Goal: Transaction & Acquisition: Purchase product/service

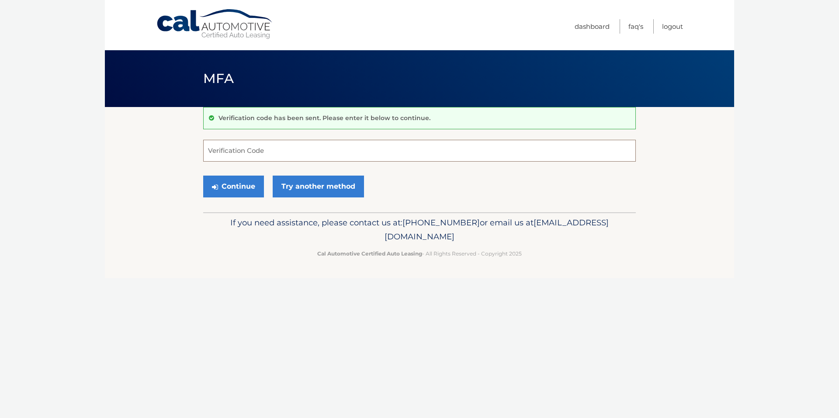
click at [295, 149] on input "Verification Code" at bounding box center [419, 151] width 433 height 22
type input "905390"
click at [227, 187] on button "Continue" at bounding box center [233, 187] width 61 height 22
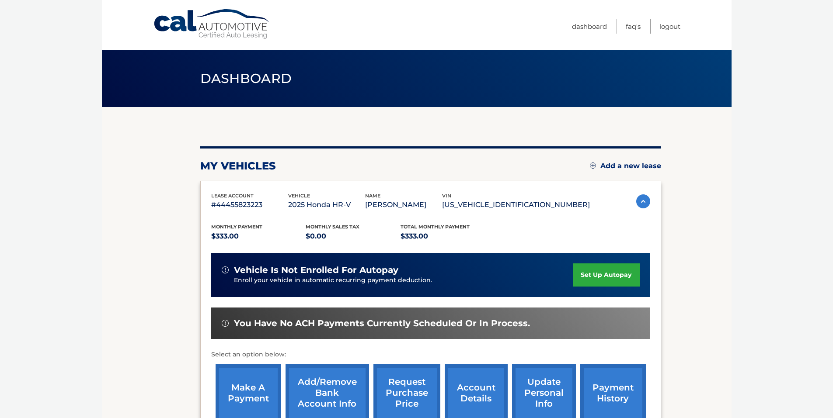
scroll to position [111, 0]
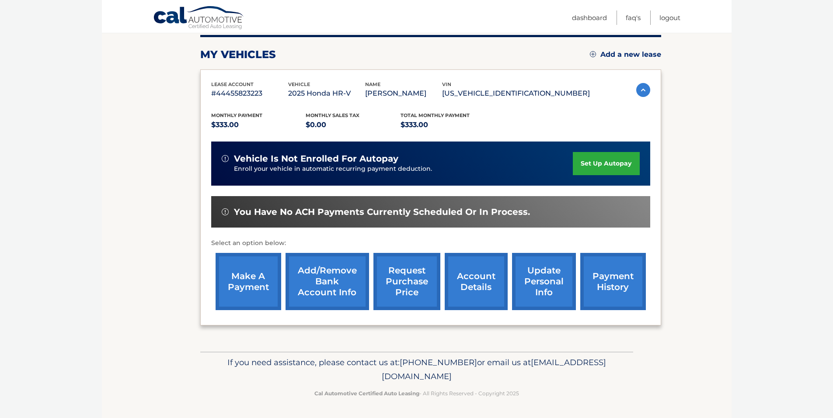
click at [246, 280] on link "make a payment" at bounding box center [248, 281] width 66 height 57
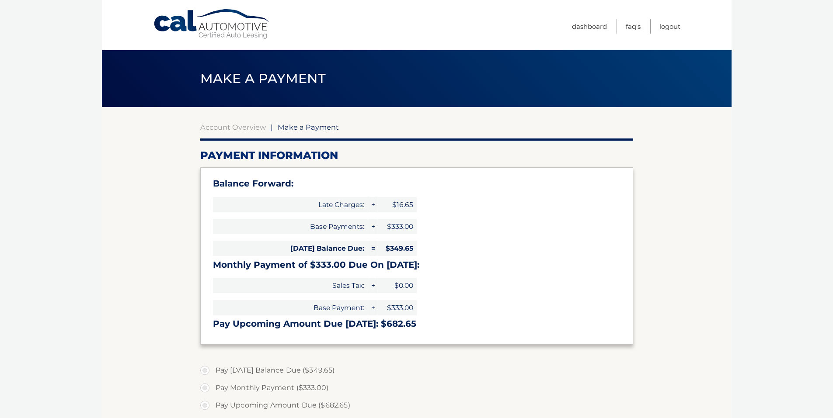
select select "YzgxMTM3ZjMtYzhmYS00Zjk3LTk3NDEtY2YzODRlYTE1NDhk"
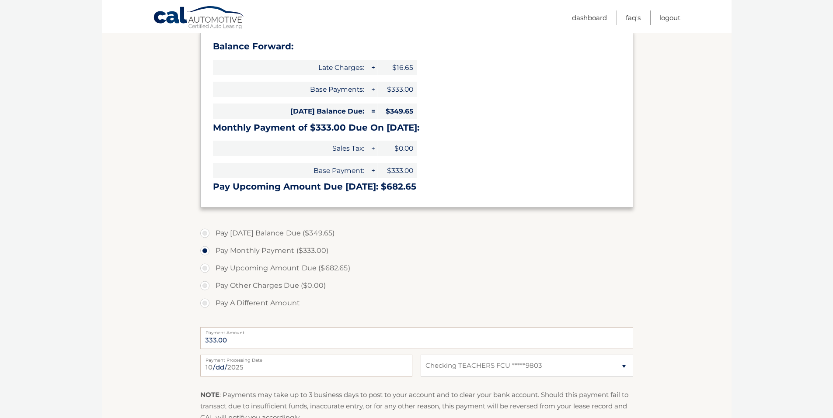
scroll to position [146, 0]
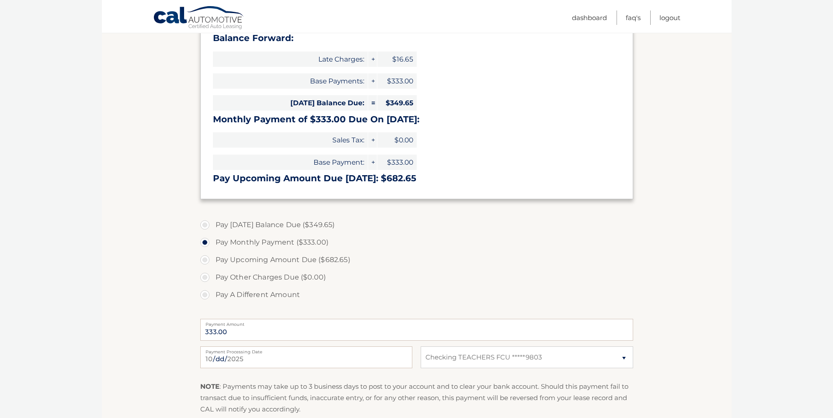
click at [206, 226] on label "Pay Today's Balance Due ($349.65)" at bounding box center [416, 224] width 433 height 17
click at [206, 226] on input "Pay Today's Balance Due ($349.65)" at bounding box center [208, 223] width 9 height 14
radio input "true"
type input "349.65"
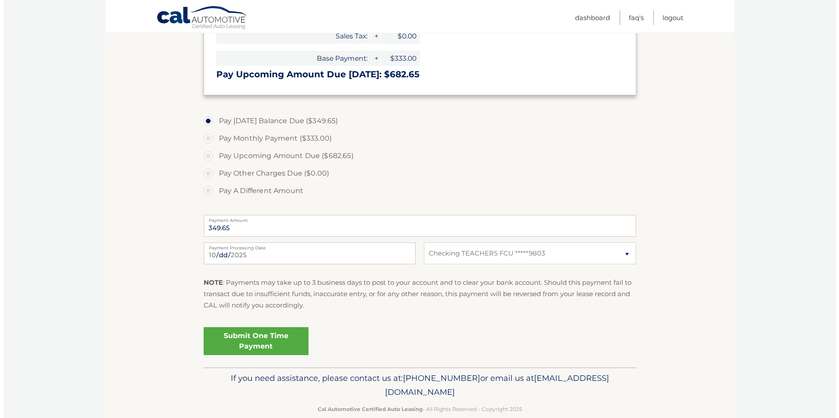
scroll to position [265, 0]
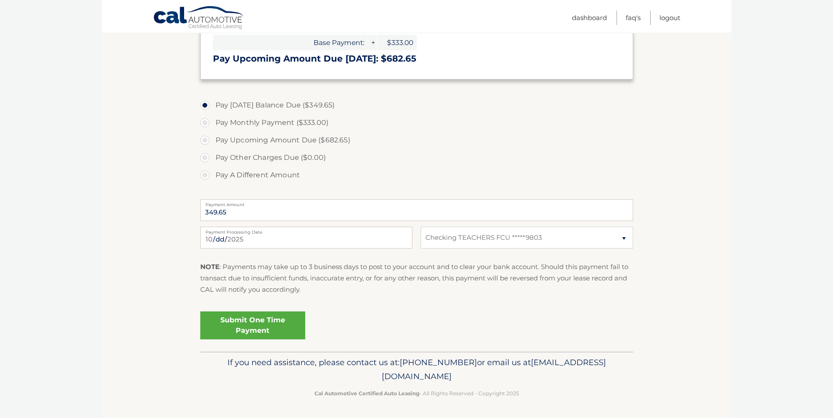
click at [242, 324] on link "Submit One Time Payment" at bounding box center [252, 326] width 105 height 28
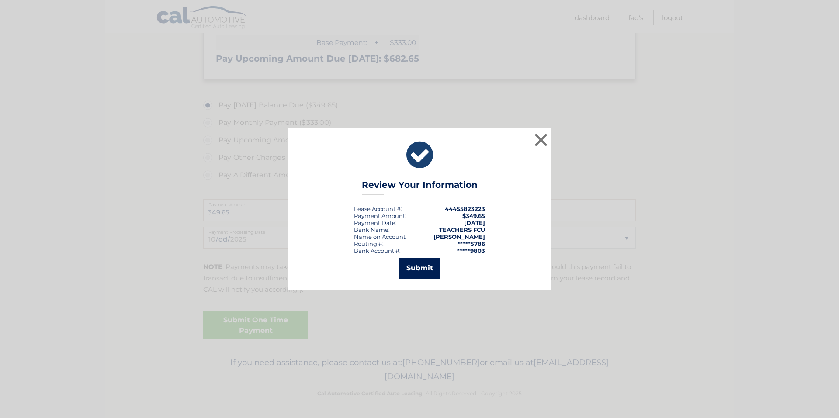
click at [417, 266] on button "Submit" at bounding box center [419, 268] width 41 height 21
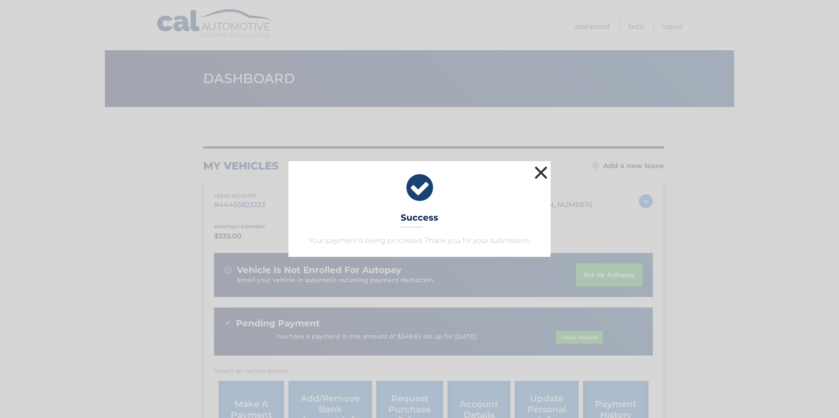
click at [540, 172] on button "×" at bounding box center [540, 172] width 17 height 17
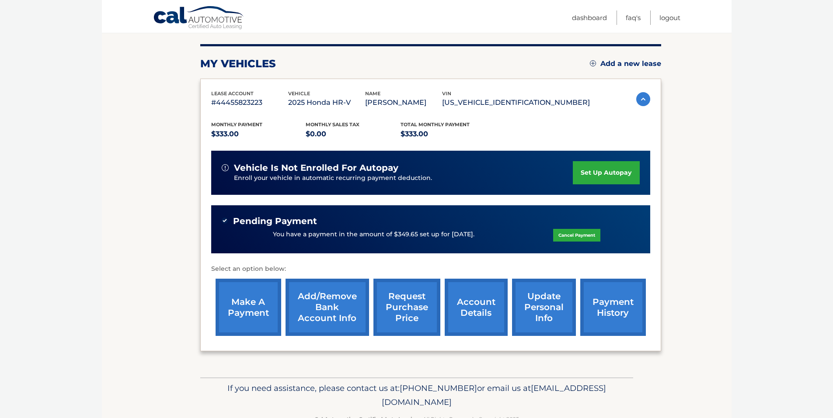
scroll to position [128, 0]
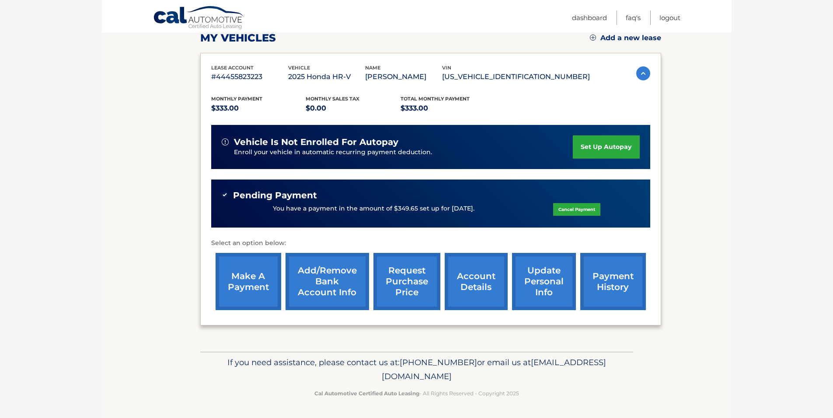
click at [406, 279] on link "request purchase price" at bounding box center [406, 281] width 67 height 57
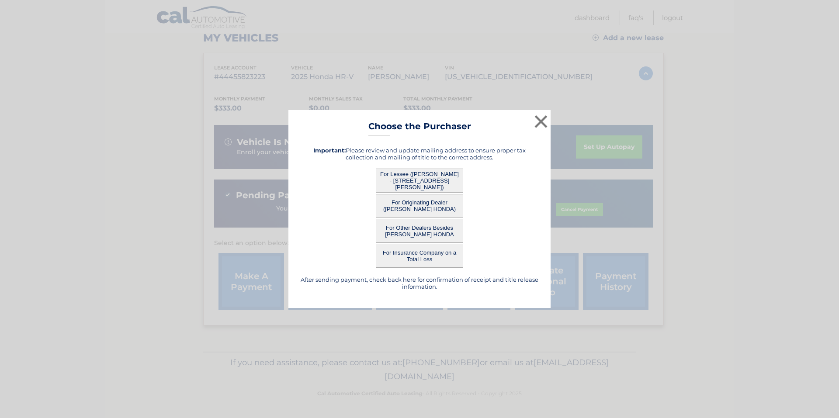
click at [419, 179] on button "For Lessee ([PERSON_NAME] - [STREET_ADDRESS][PERSON_NAME])" at bounding box center [419, 181] width 87 height 24
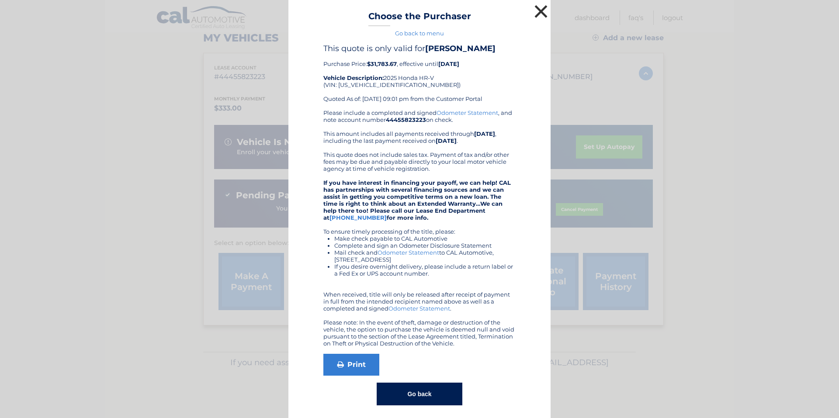
click at [537, 9] on button "×" at bounding box center [540, 11] width 17 height 17
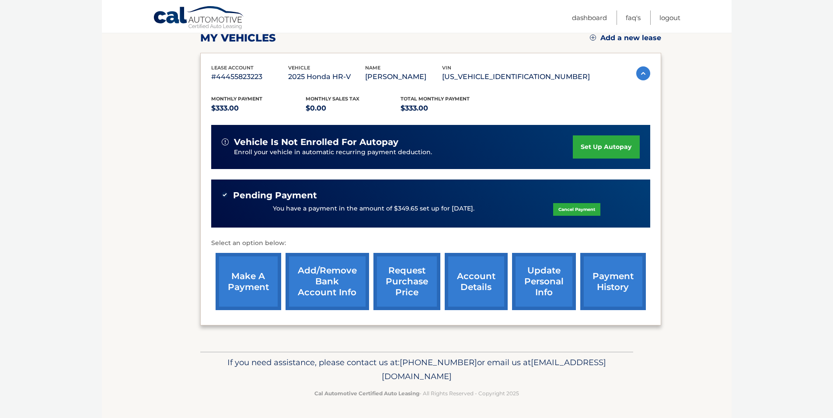
click at [480, 278] on link "account details" at bounding box center [476, 281] width 63 height 57
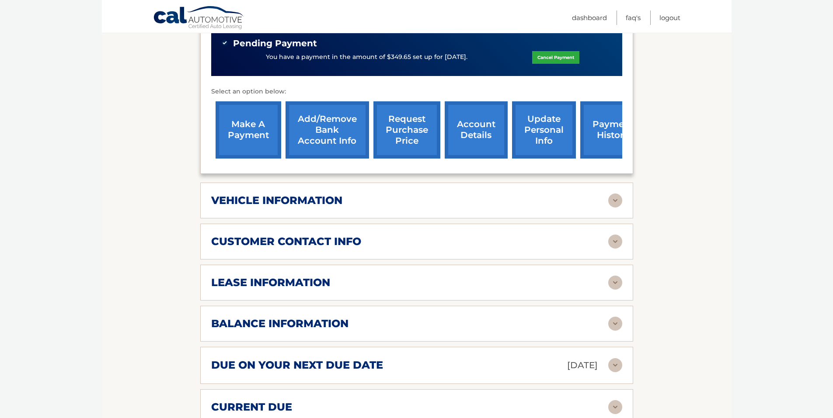
scroll to position [437, 0]
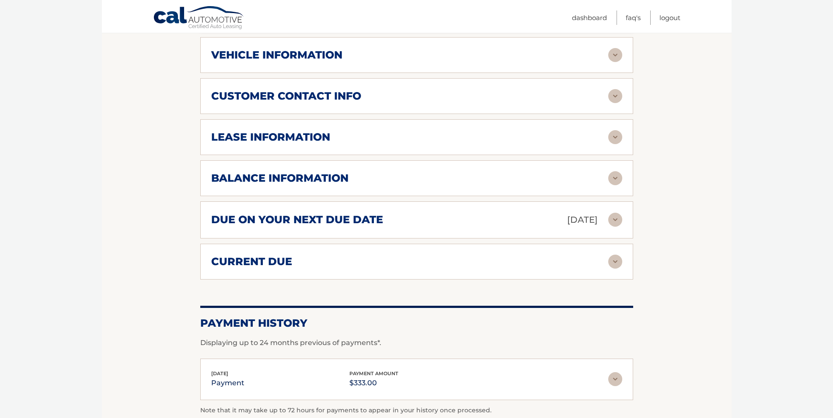
click at [616, 219] on img at bounding box center [615, 220] width 14 height 14
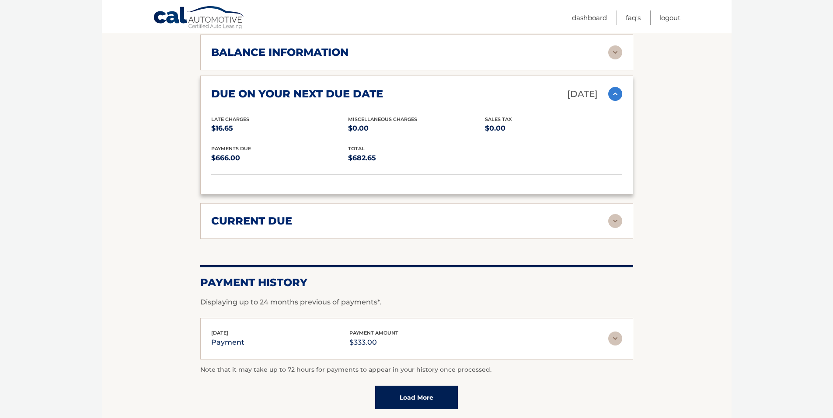
scroll to position [583, 0]
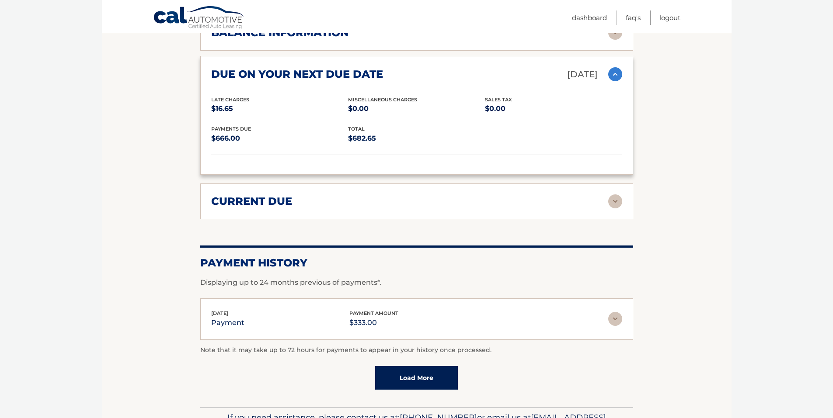
click at [612, 201] on img at bounding box center [615, 201] width 14 height 14
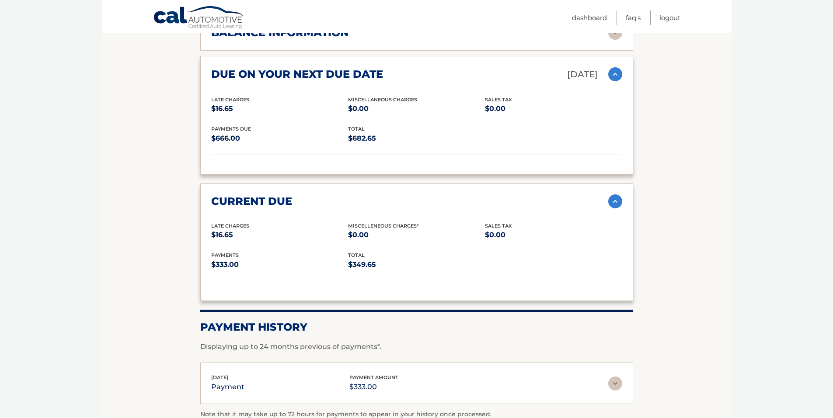
click at [615, 197] on img at bounding box center [615, 201] width 14 height 14
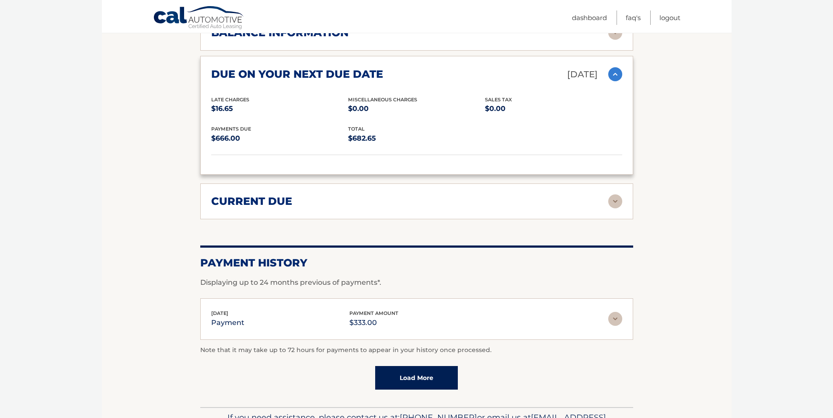
click at [612, 73] on img at bounding box center [615, 74] width 14 height 14
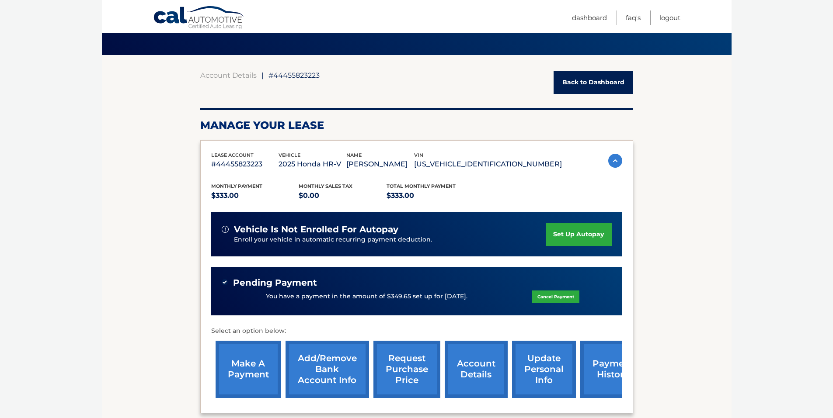
scroll to position [0, 0]
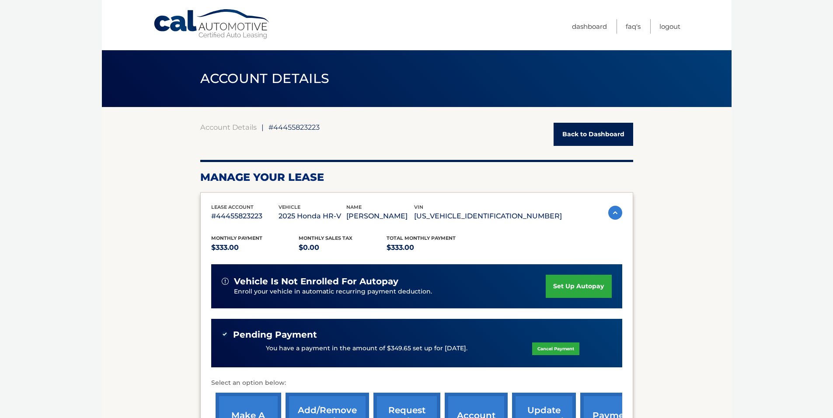
click at [596, 134] on link "Back to Dashboard" at bounding box center [593, 134] width 80 height 23
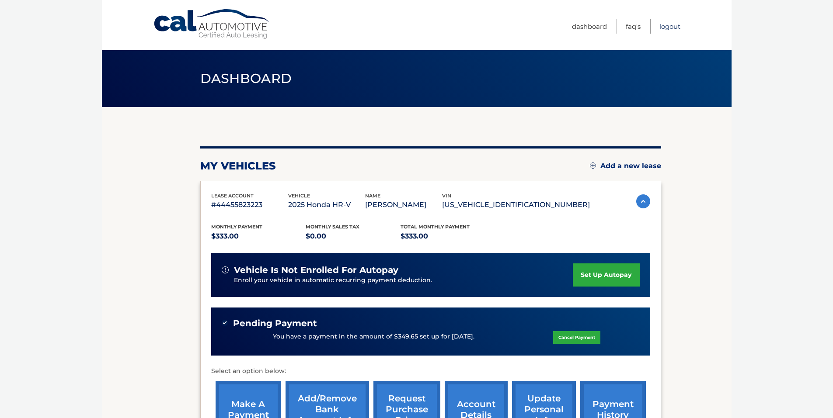
click at [670, 24] on link "Logout" at bounding box center [669, 26] width 21 height 14
